Goal: Information Seeking & Learning: Learn about a topic

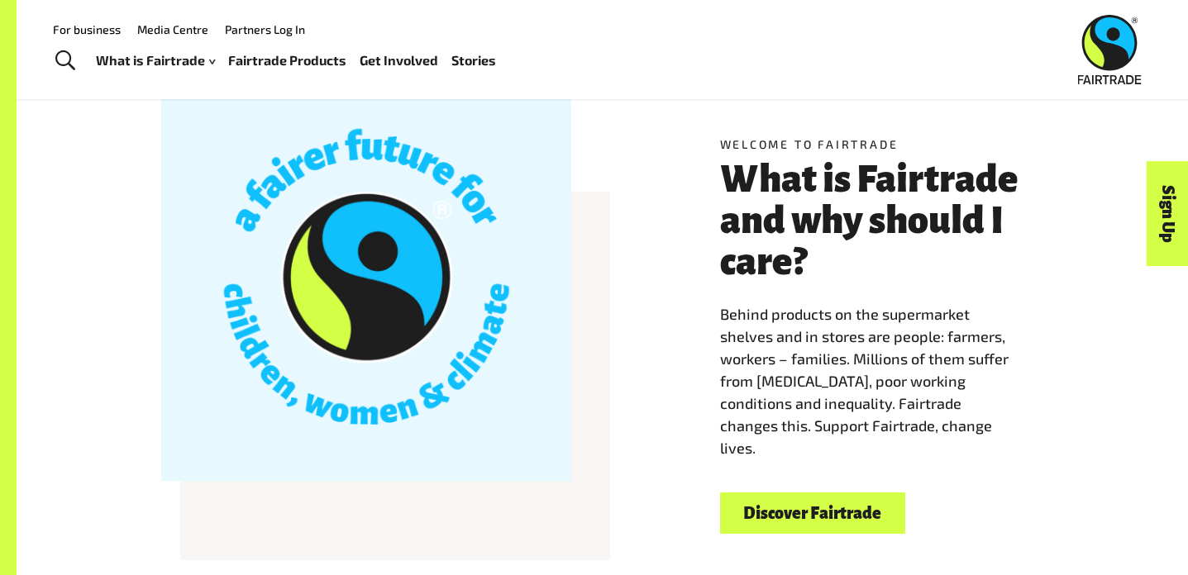
scroll to position [401, 0]
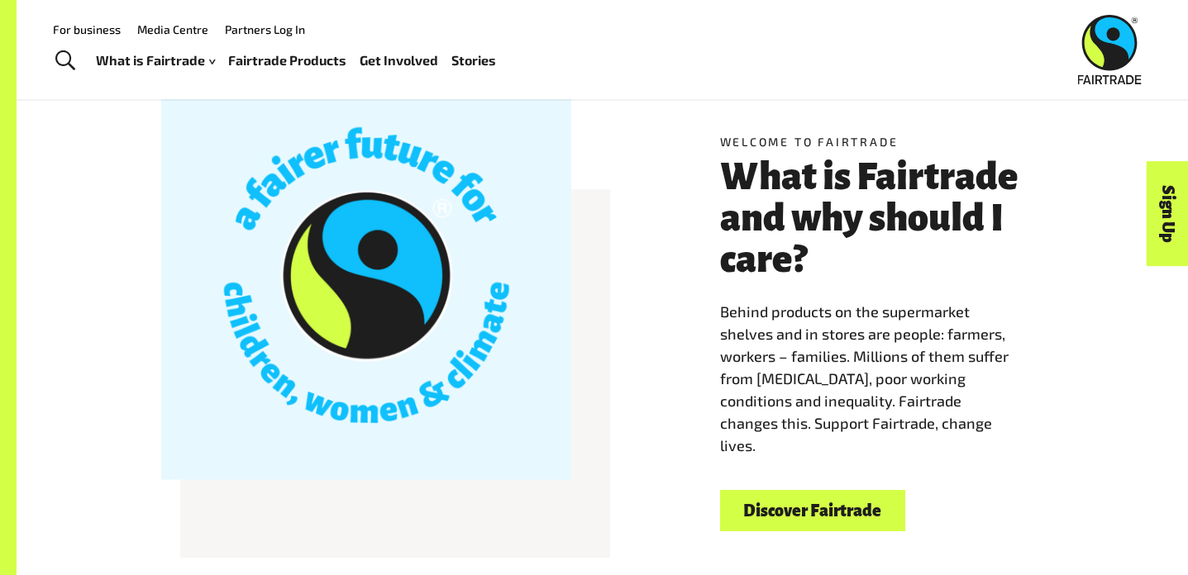
click at [842, 517] on link "Discover Fairtrade" at bounding box center [812, 511] width 185 height 42
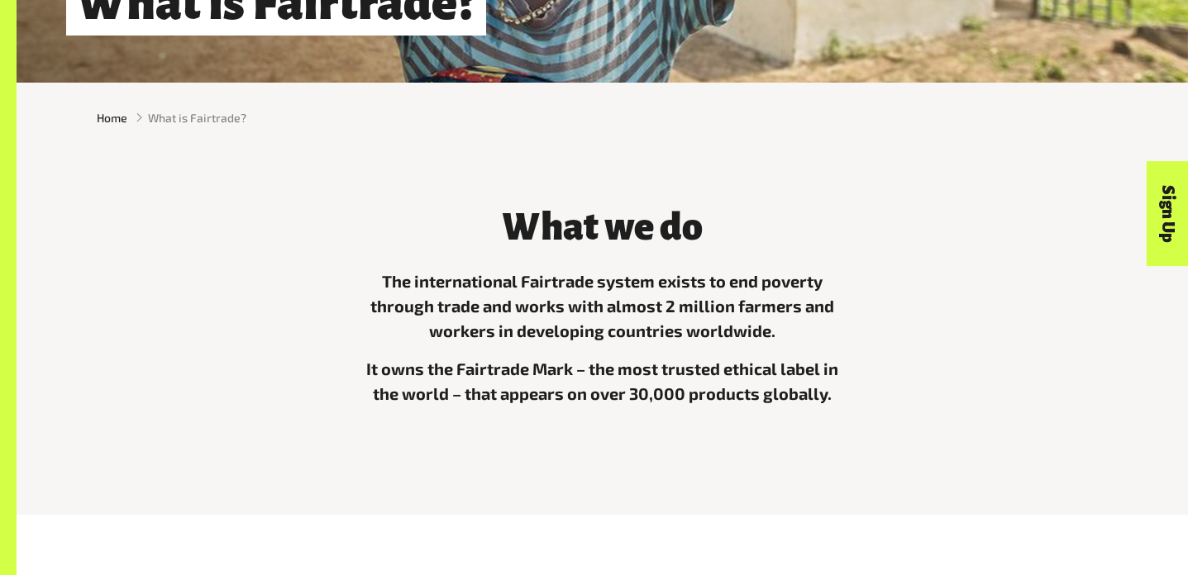
scroll to position [478, 0]
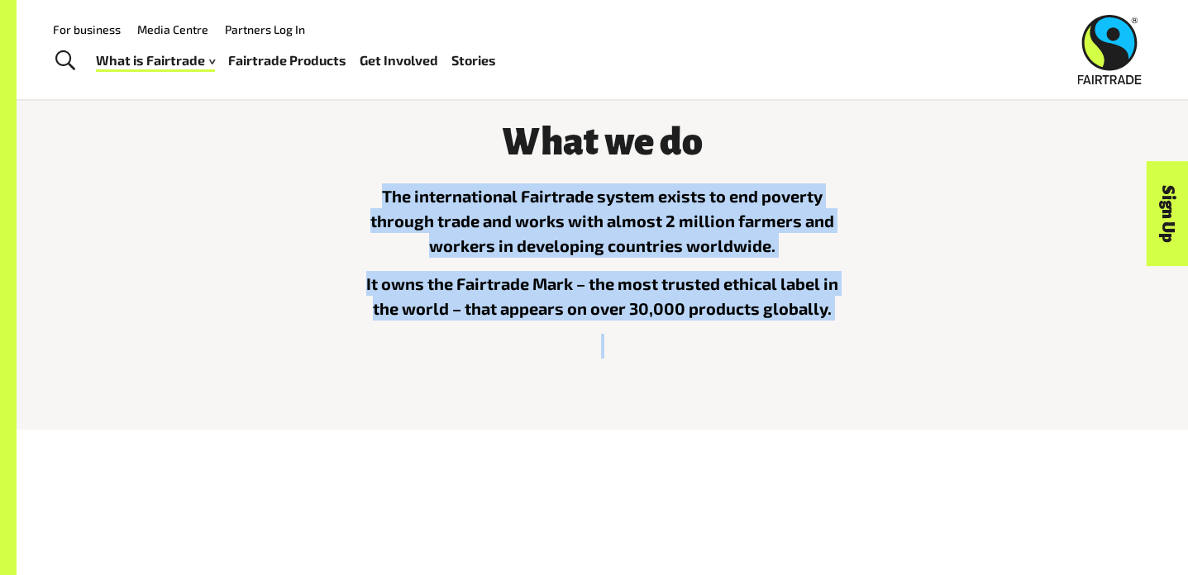
drag, startPoint x: 383, startPoint y: 182, endPoint x: 850, endPoint y: 336, distance: 491.9
click at [850, 336] on div "What we do The international Fairtrade system exists to end poverty through tra…" at bounding box center [603, 236] width 516 height 271
copy div "The international Fairtrade system exists to end poverty through trade and work…"
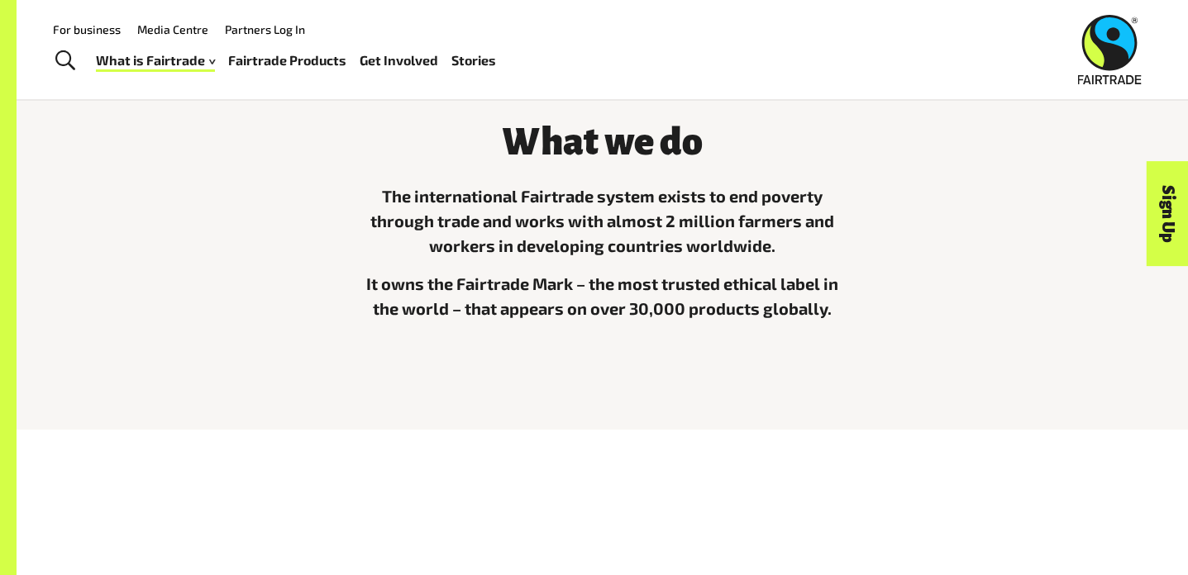
click at [566, 251] on p "The international Fairtrade system exists to end poverty through trade and work…" at bounding box center [603, 220] width 496 height 74
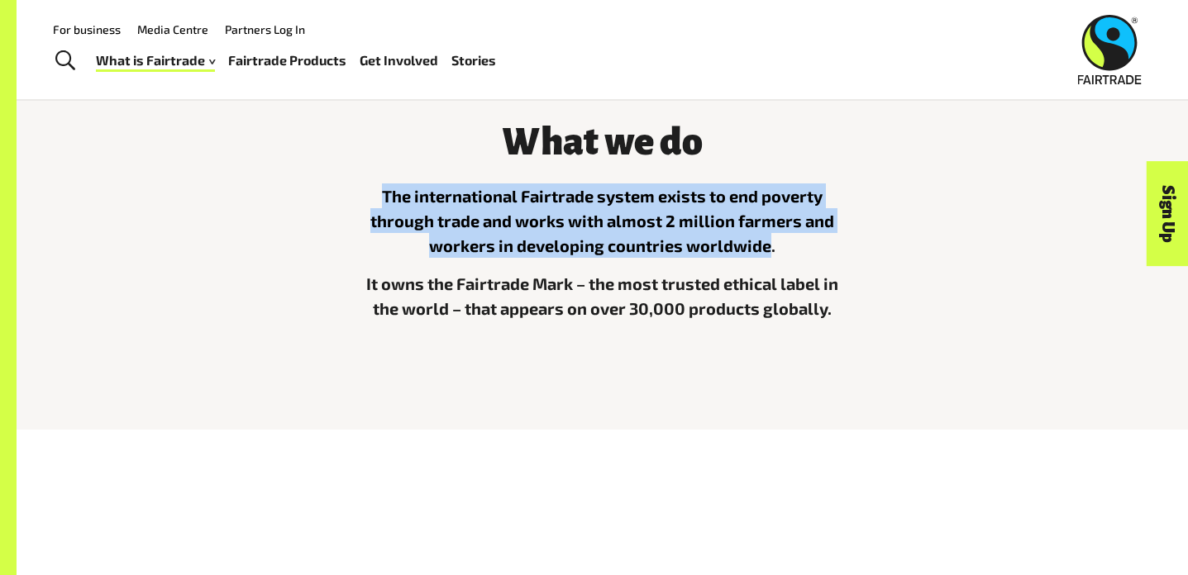
drag, startPoint x: 385, startPoint y: 190, endPoint x: 769, endPoint y: 247, distance: 387.7
click at [769, 247] on p "The international Fairtrade system exists to end poverty through trade and work…" at bounding box center [603, 220] width 496 height 74
copy p "The international Fairtrade system exists to end poverty through trade and work…"
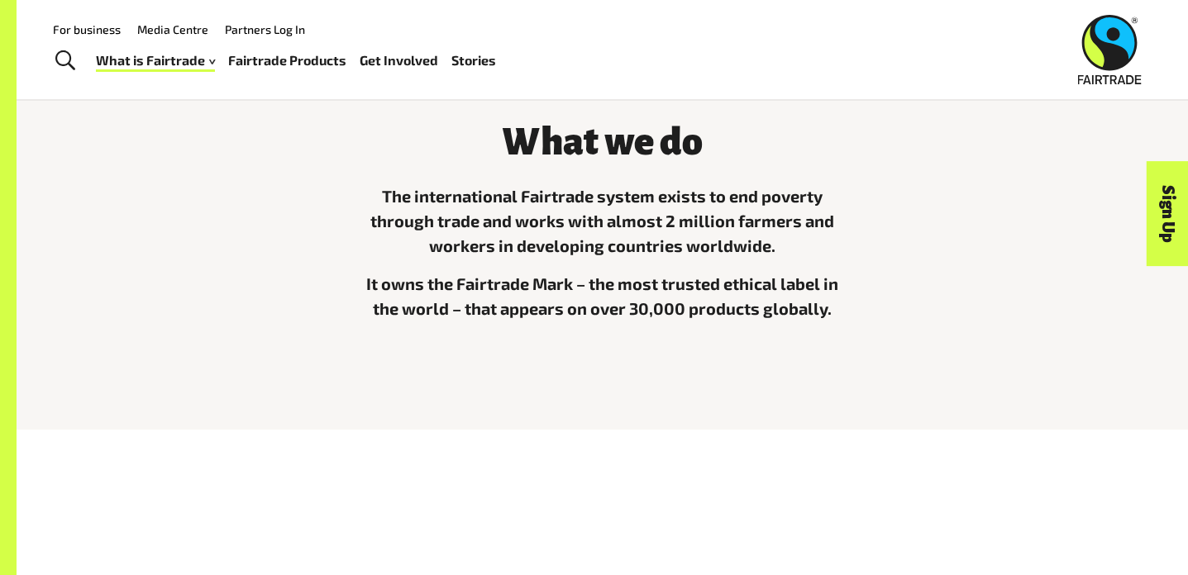
click at [481, 279] on p "It owns the Fairtrade Mark – the most trusted ethical label in the world – that…" at bounding box center [603, 296] width 496 height 50
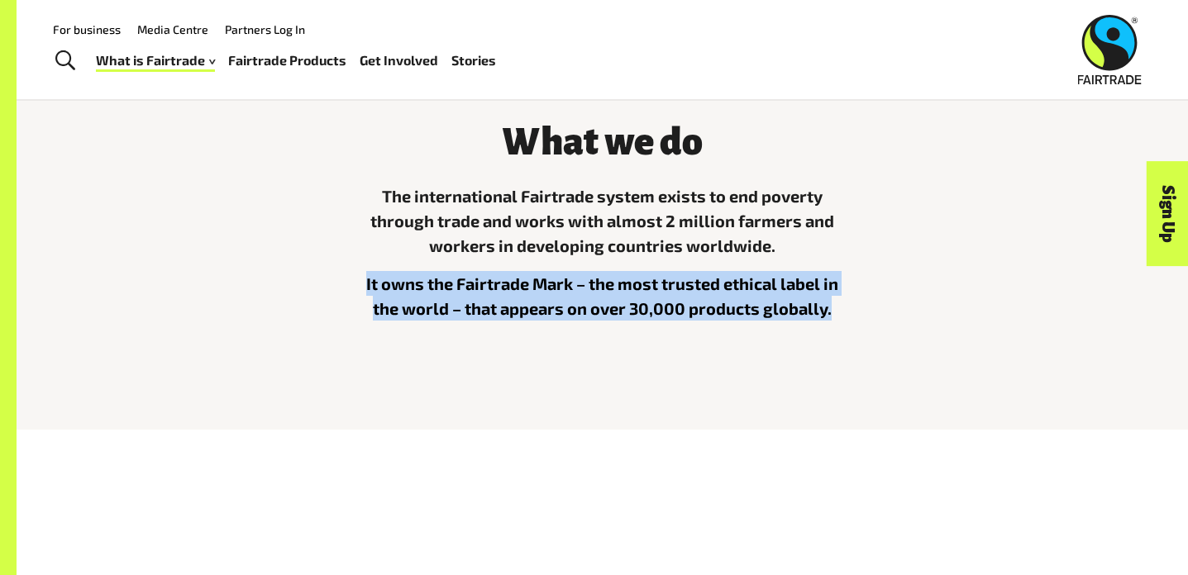
drag, startPoint x: 367, startPoint y: 283, endPoint x: 828, endPoint y: 308, distance: 461.8
click at [828, 308] on p "It owns the Fairtrade Mark – the most trusted ethical label in the world – that…" at bounding box center [603, 296] width 496 height 50
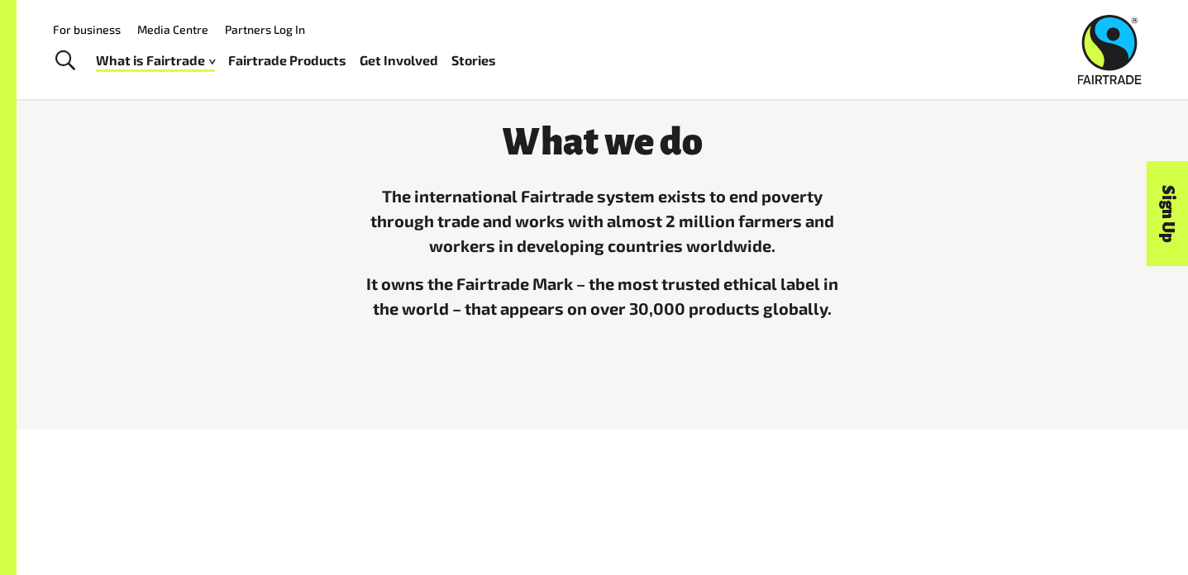
click at [885, 316] on div "What we do The international Fairtrade system exists to end poverty through tra…" at bounding box center [602, 236] width 1031 height 271
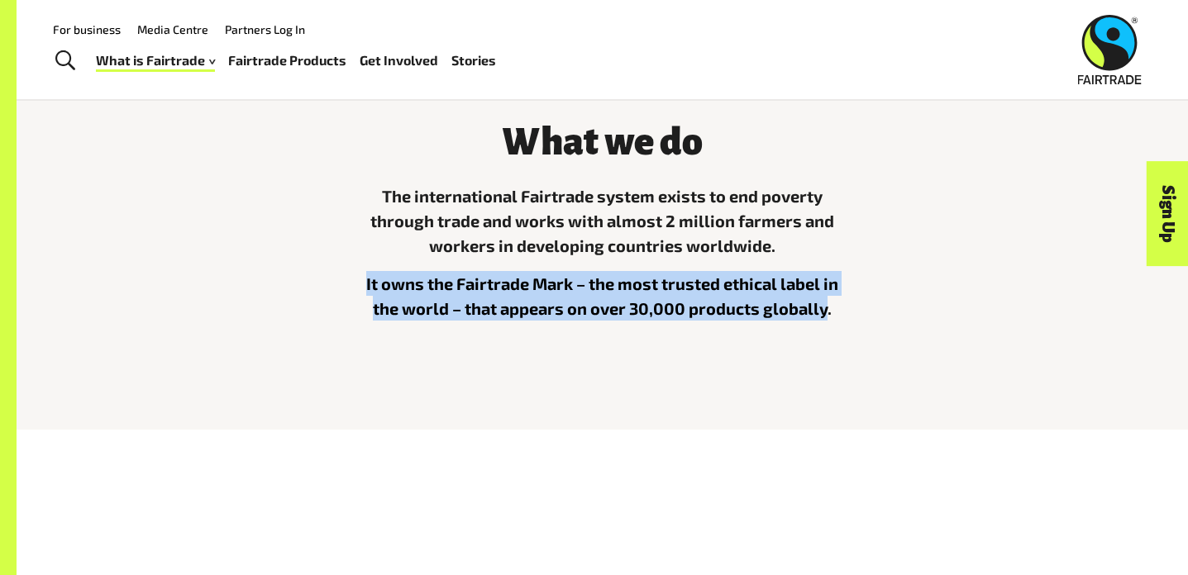
drag, startPoint x: 826, startPoint y: 314, endPoint x: 349, endPoint y: 285, distance: 478.6
click at [349, 284] on div "What we do The international Fairtrade system exists to end poverty through tra…" at bounding box center [603, 236] width 516 height 271
copy p "It owns the Fairtrade Mark – the most trusted ethical label in the world – that…"
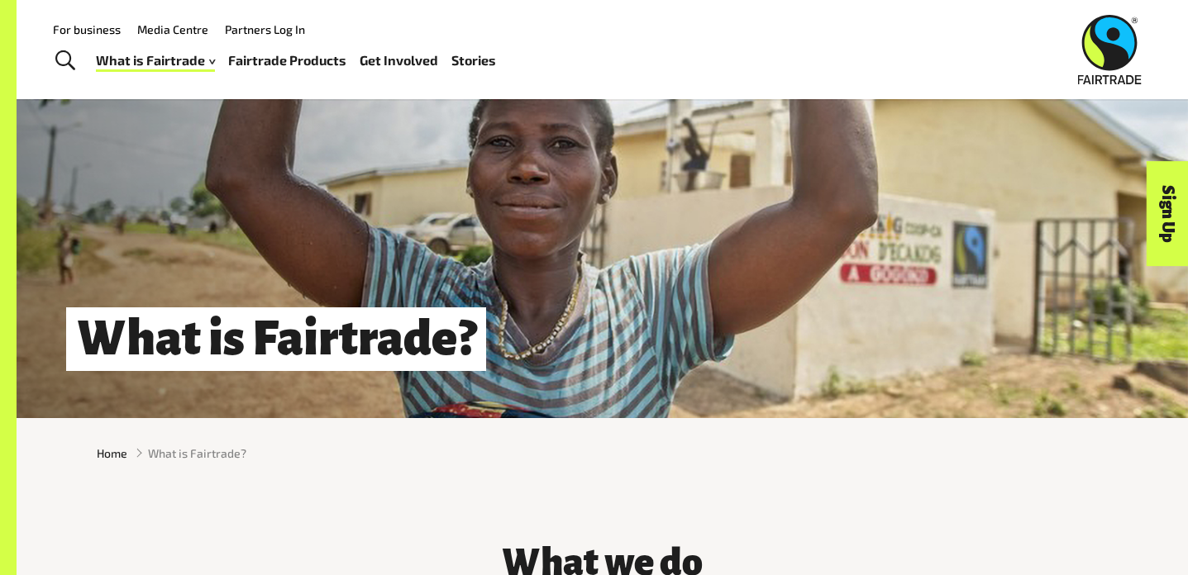
scroll to position [0, 0]
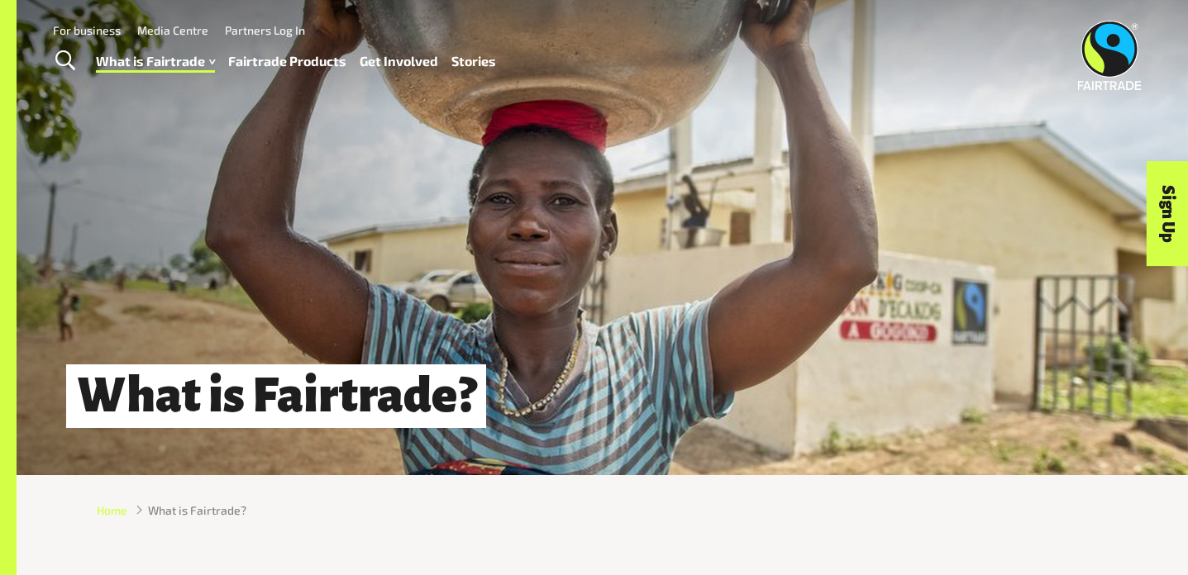
click at [109, 518] on span "Home" at bounding box center [112, 510] width 31 height 17
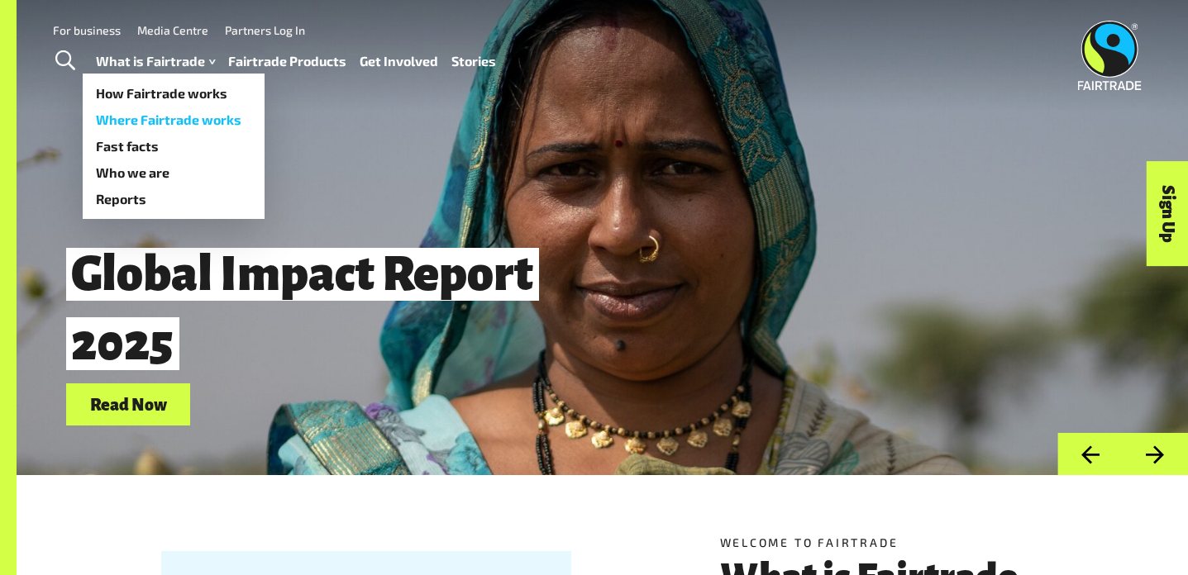
click at [201, 115] on link "Where Fairtrade works" at bounding box center [174, 120] width 182 height 26
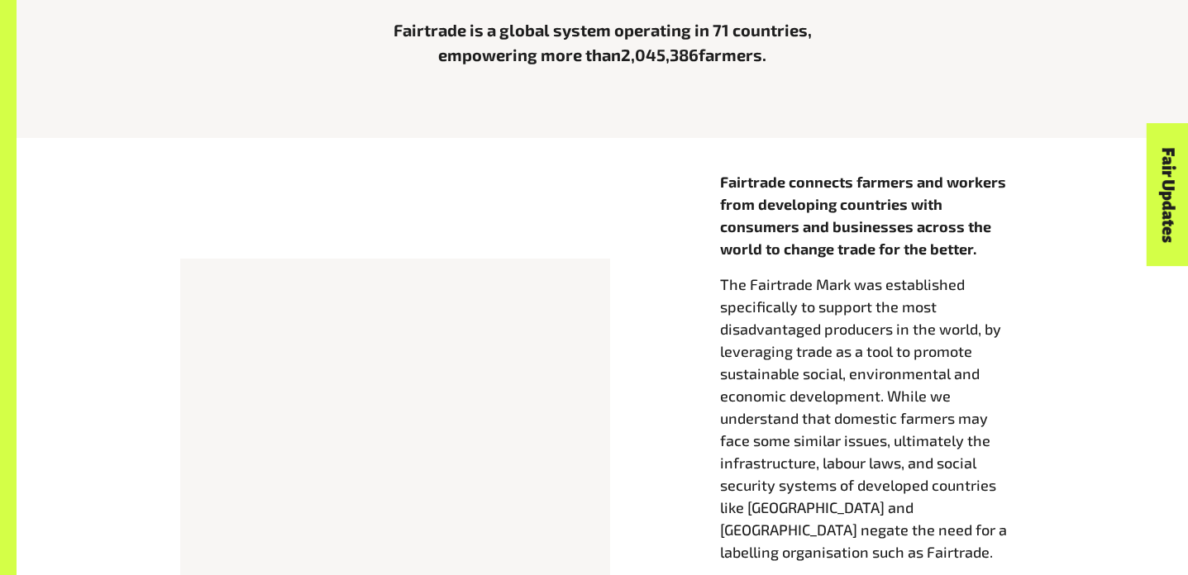
scroll to position [581, 0]
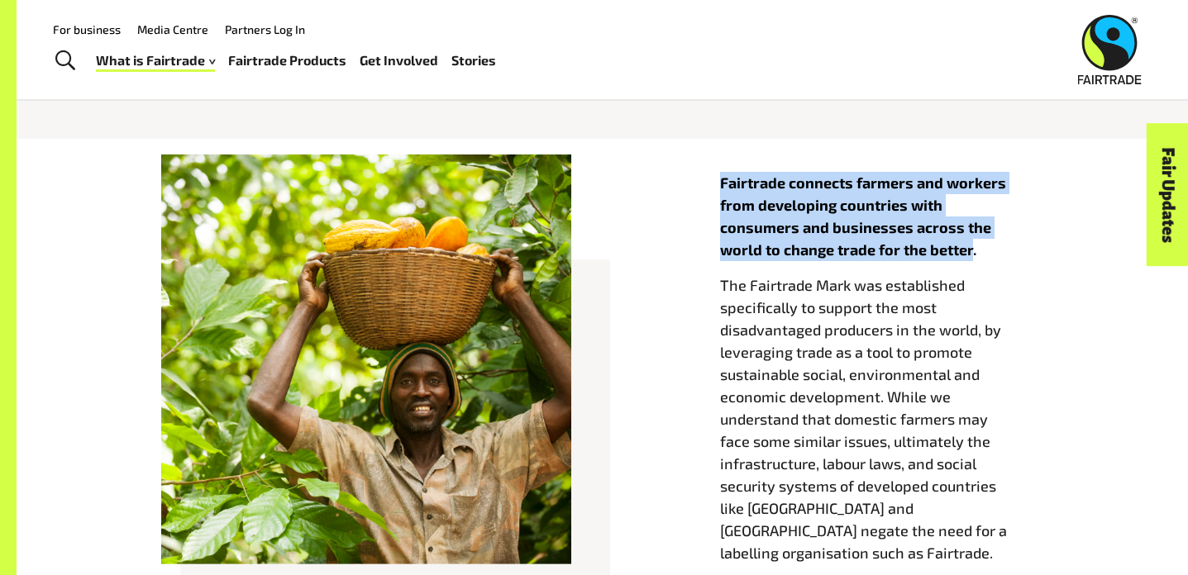
drag, startPoint x: 718, startPoint y: 178, endPoint x: 969, endPoint y: 244, distance: 259.8
click at [969, 244] on div "Fairtrade connects farmers and workers from developing countries with consumers…" at bounding box center [882, 402] width 344 height 461
copy strong "Fairtrade connects farmers and workers from developing countries with consumers…"
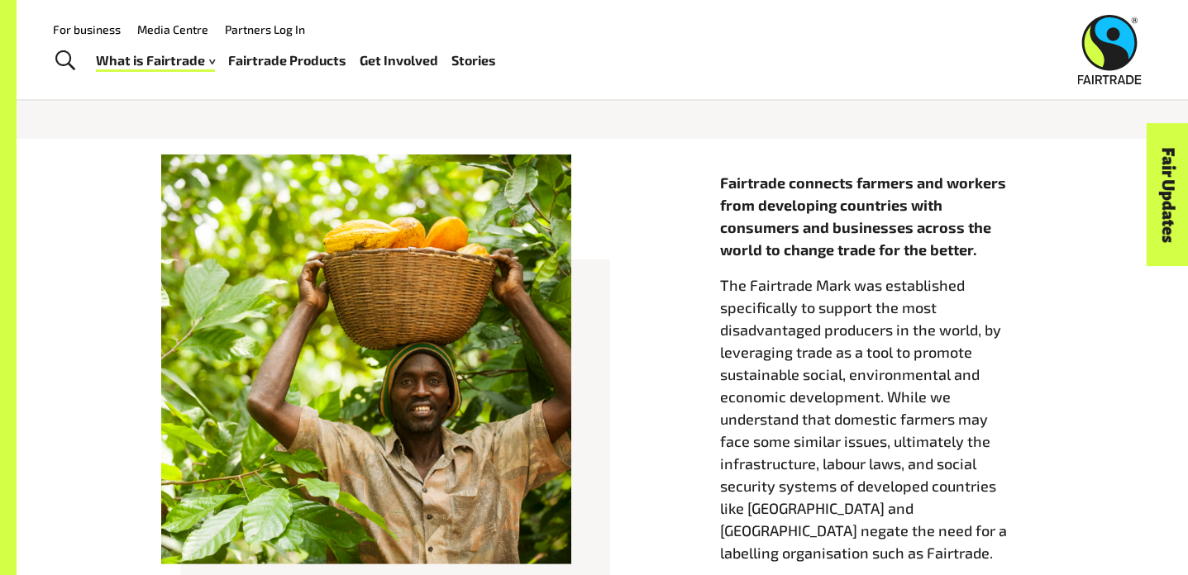
click at [575, 298] on div at bounding box center [366, 403] width 430 height 410
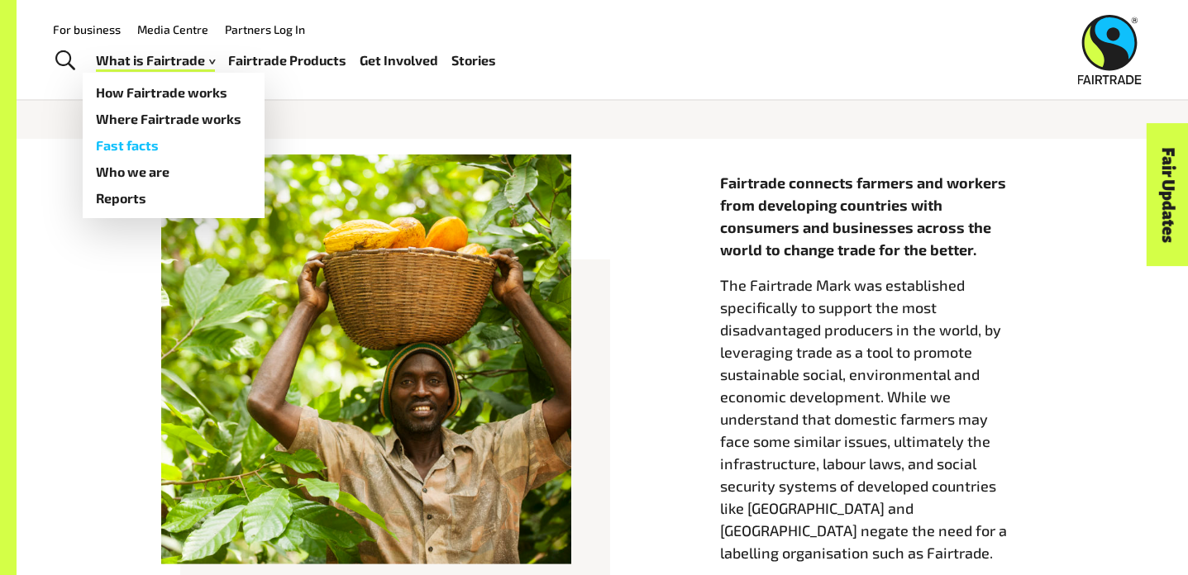
click at [164, 143] on link "Fast facts" at bounding box center [174, 145] width 182 height 26
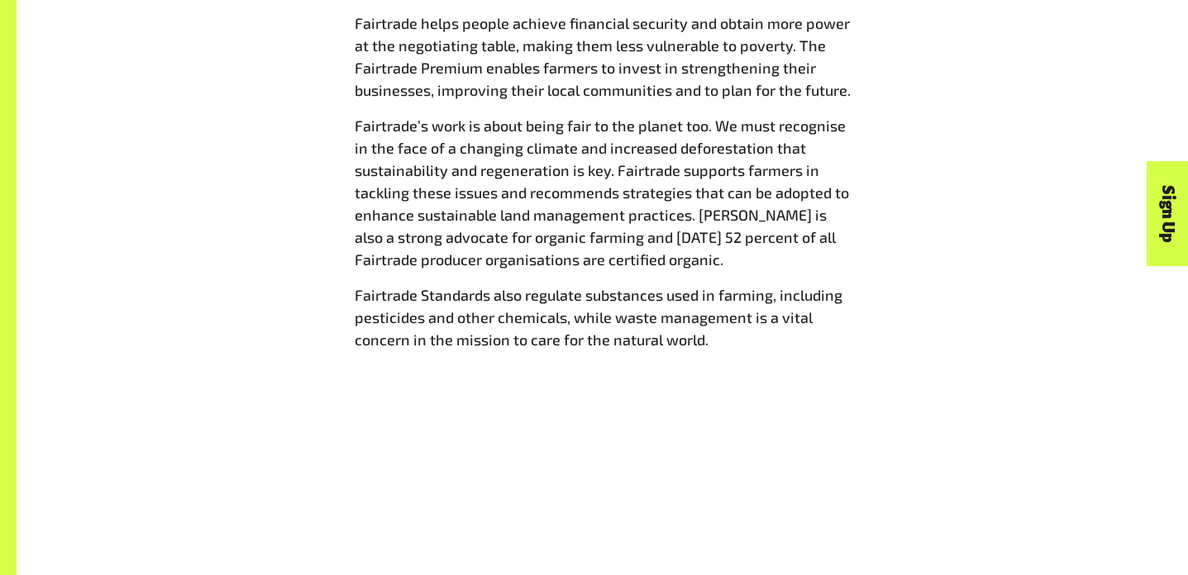
scroll to position [1950, 0]
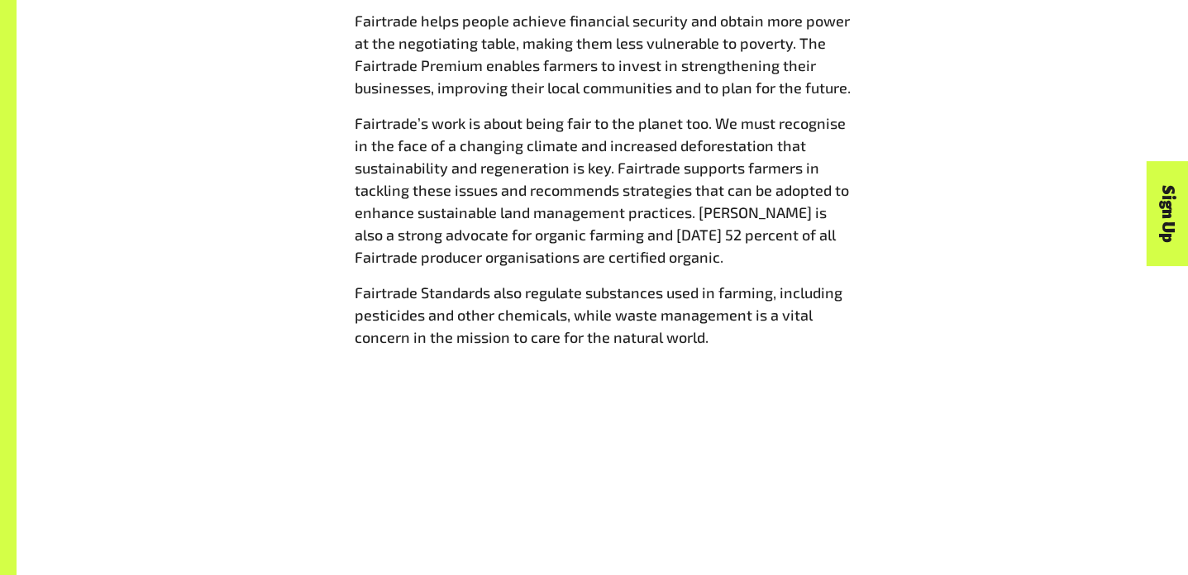
click at [569, 183] on span "Fairtrade’s work is about being fair to the planet too. We must recognise in th…" at bounding box center [602, 190] width 494 height 152
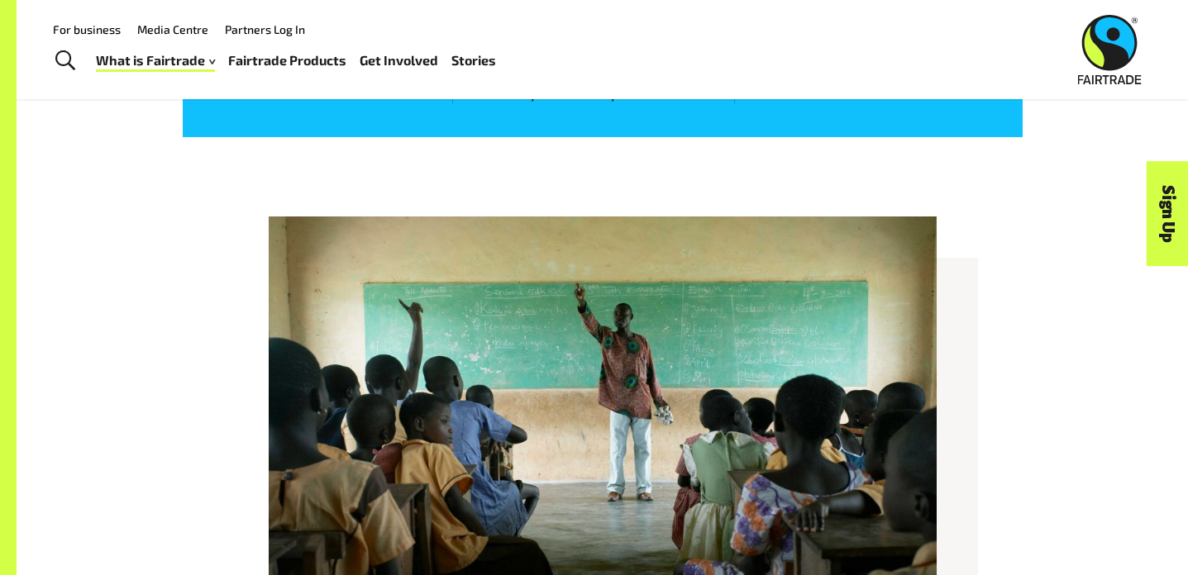
scroll to position [507, 0]
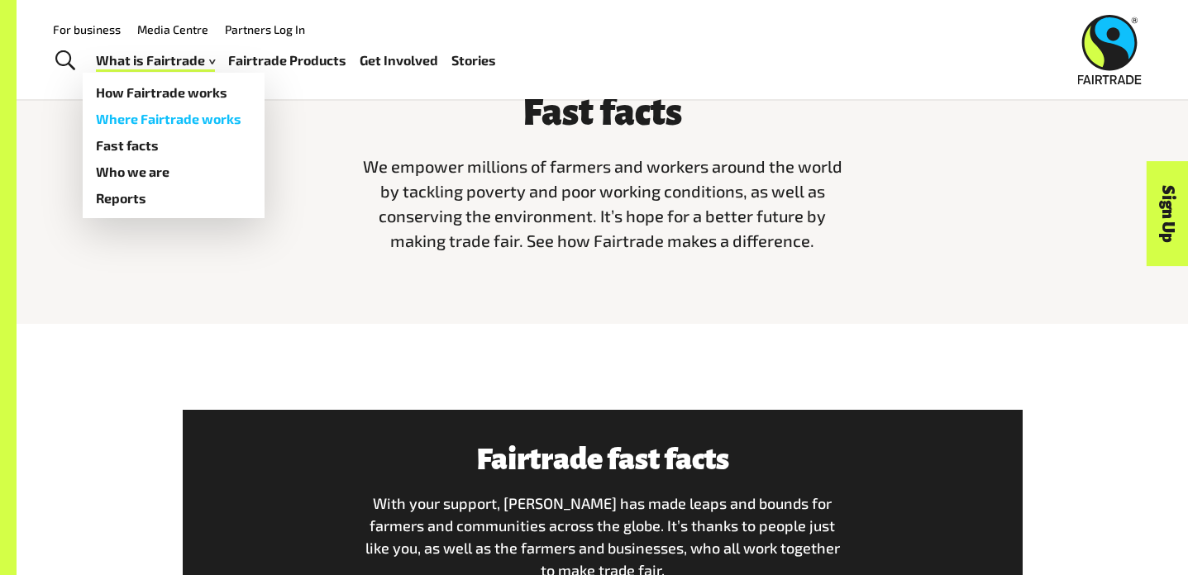
click at [181, 117] on link "Where Fairtrade works" at bounding box center [174, 119] width 182 height 26
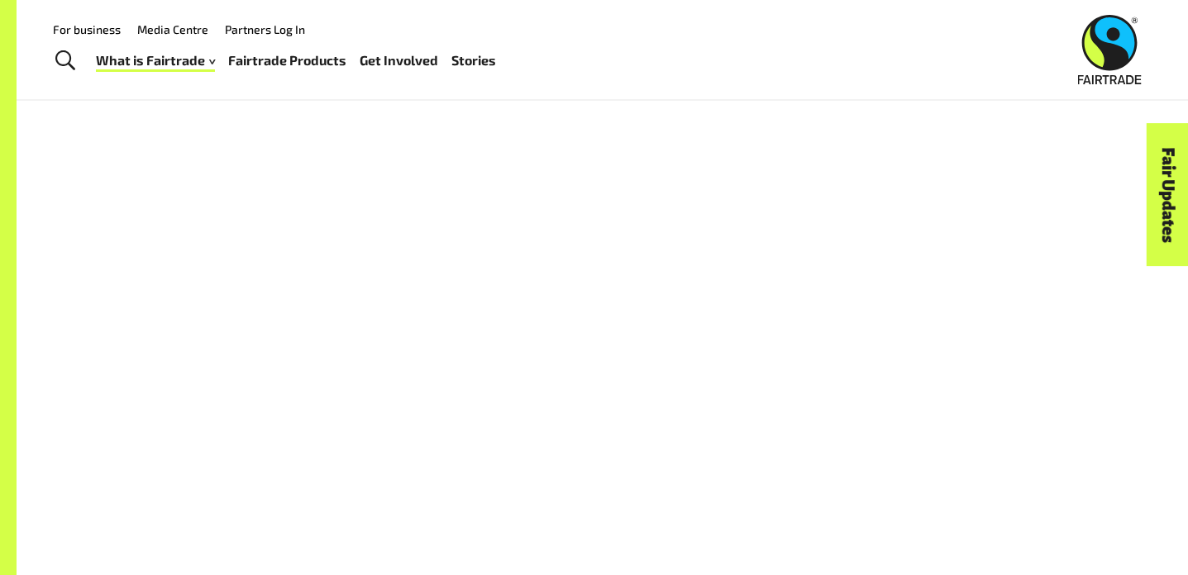
scroll to position [1138, 0]
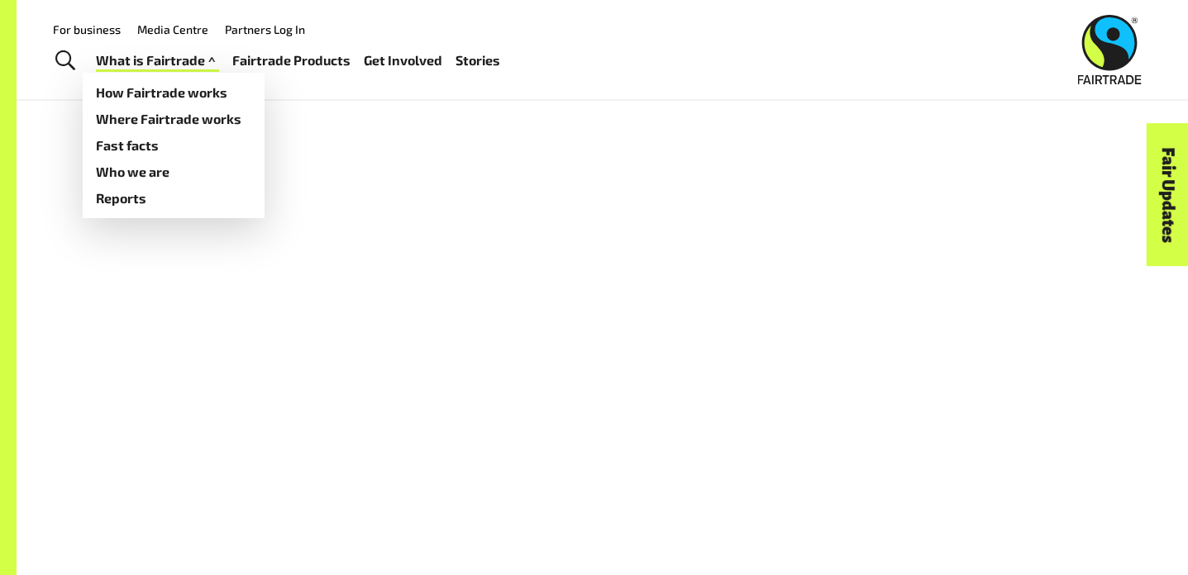
click at [167, 64] on link "What is Fairtrade" at bounding box center [157, 61] width 123 height 24
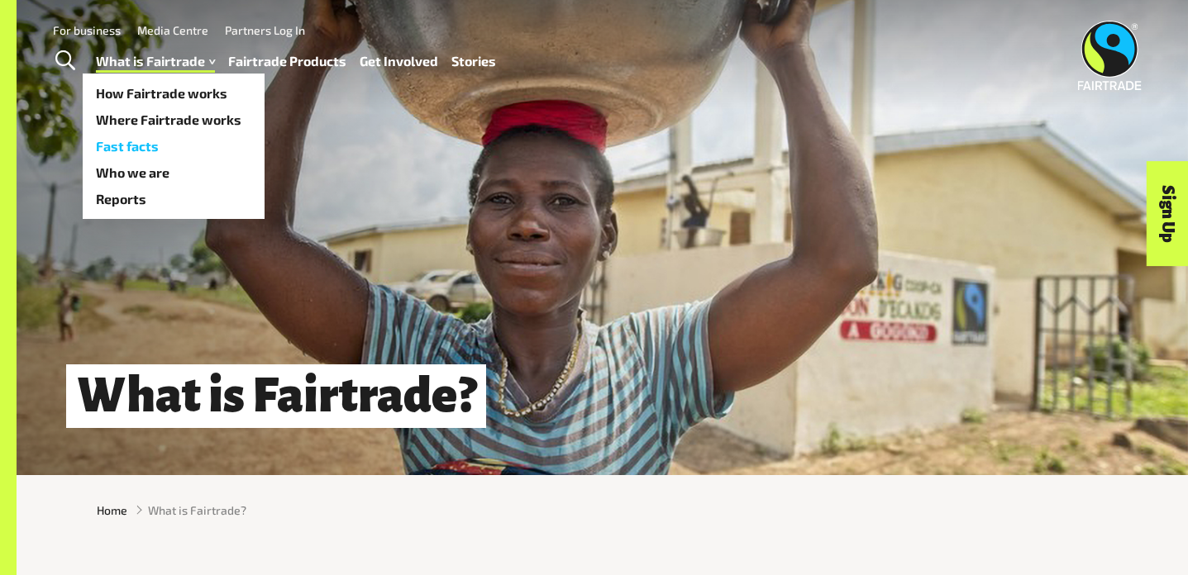
click at [136, 150] on link "Fast facts" at bounding box center [174, 146] width 182 height 26
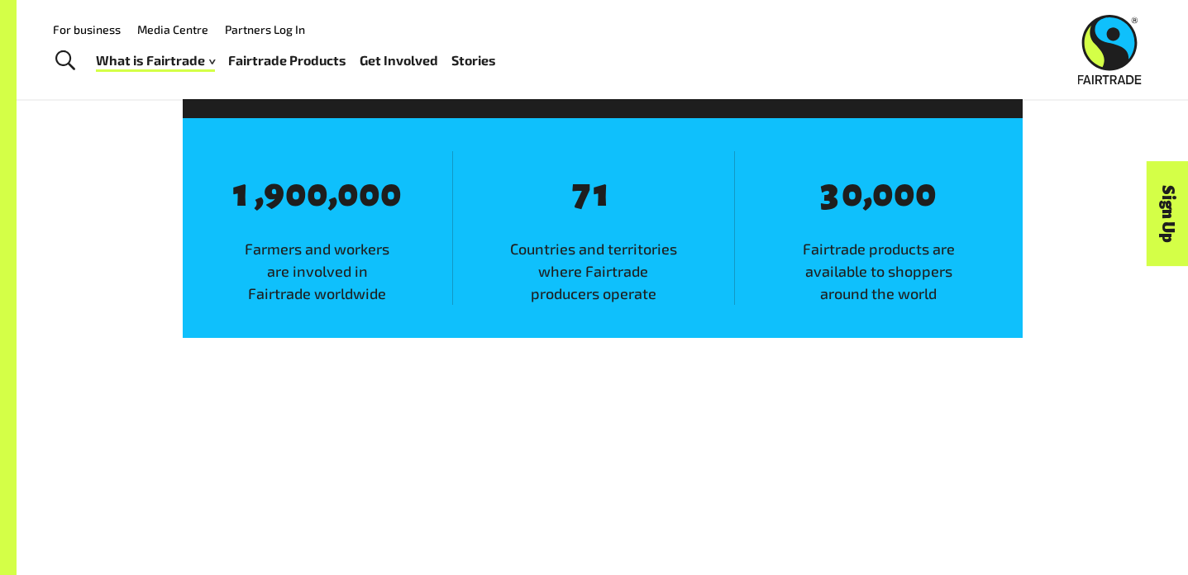
scroll to position [1036, 0]
